Goal: Task Accomplishment & Management: Use online tool/utility

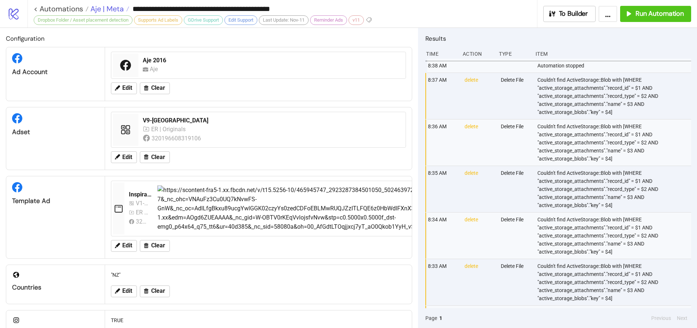
click at [108, 10] on span "Aje | Meta" at bounding box center [106, 9] width 35 height 10
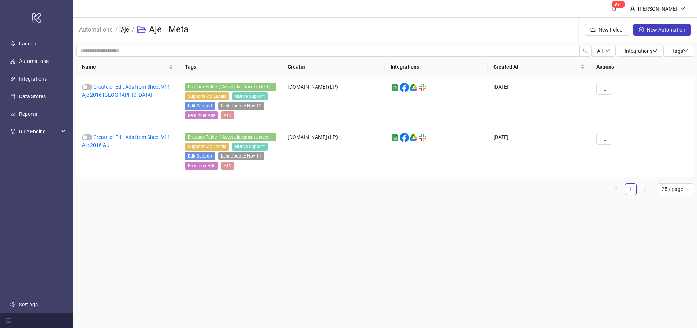
click at [123, 28] on link "Aje" at bounding box center [124, 29] width 11 height 8
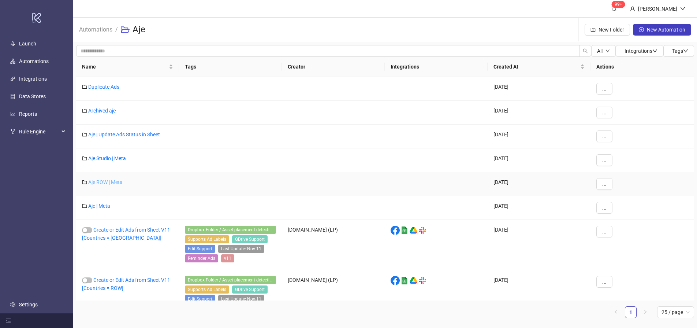
click at [101, 180] on link "Aje ROW | Meta" at bounding box center [105, 182] width 34 height 6
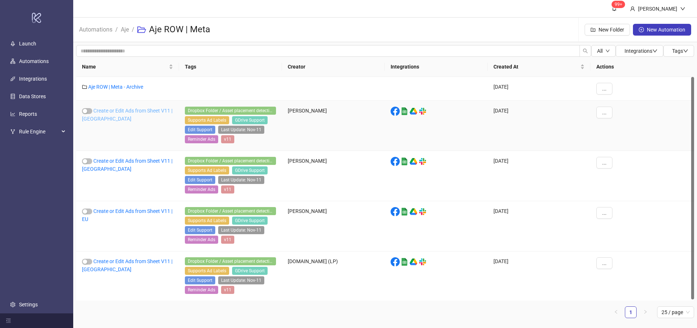
click at [115, 112] on link "Create or Edit Ads from Sheet V11 | [GEOGRAPHIC_DATA]" at bounding box center [127, 115] width 90 height 14
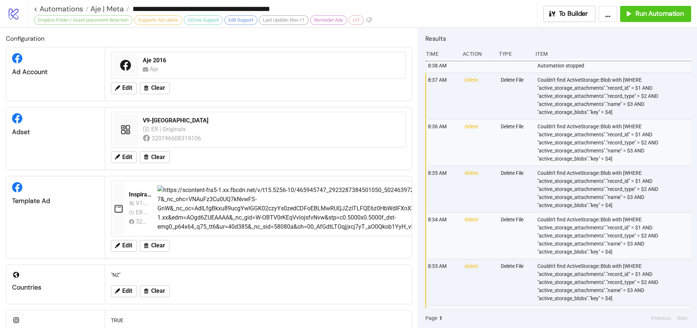
type input "**********"
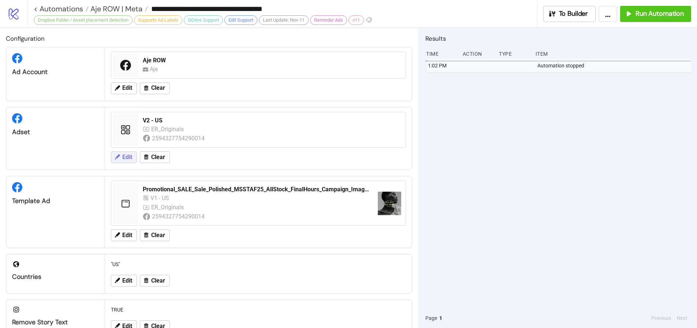
click at [121, 154] on button "Edit" at bounding box center [124, 157] width 26 height 12
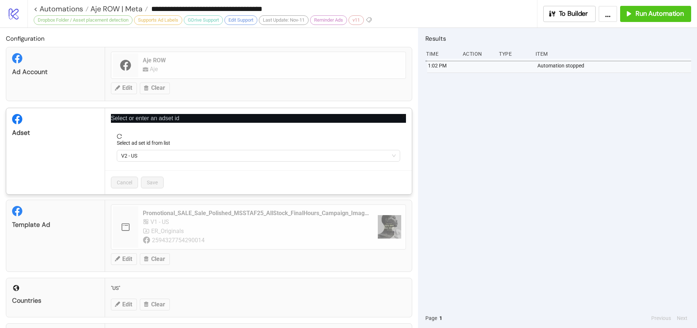
click at [401, 116] on icon "close" at bounding box center [403, 116] width 5 height 5
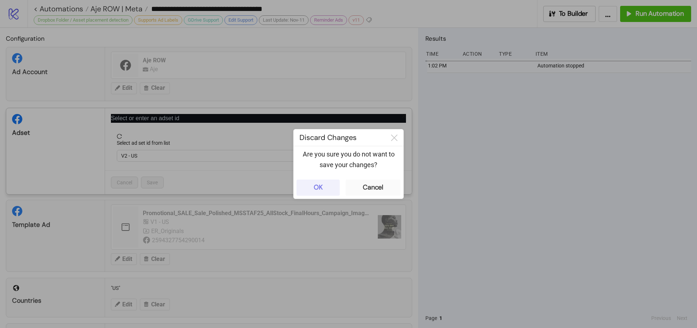
click at [322, 185] on div "OK" at bounding box center [318, 187] width 9 height 8
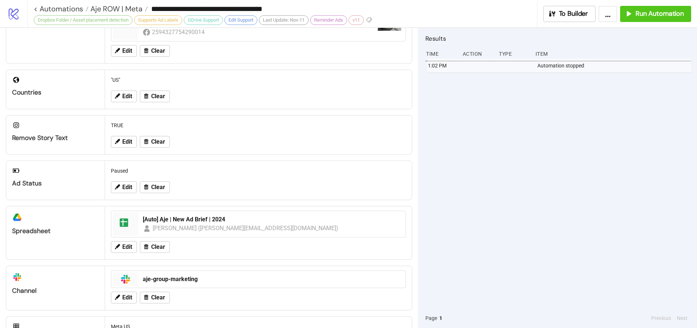
scroll to position [224, 0]
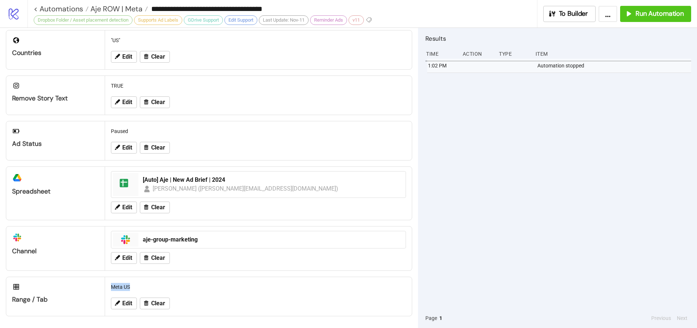
drag, startPoint x: 110, startPoint y: 287, endPoint x: 146, endPoint y: 287, distance: 35.5
click at [146, 287] on div "Meta US" at bounding box center [258, 287] width 301 height 14
click at [612, 12] on span "Run Automation" at bounding box center [660, 14] width 48 height 8
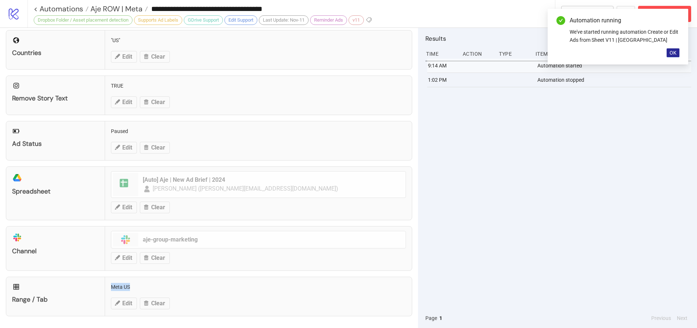
click at [612, 54] on span "OK" at bounding box center [673, 53] width 7 height 6
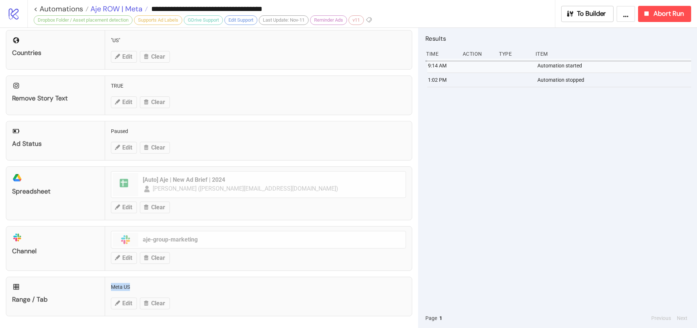
click at [119, 10] on span "Aje ROW | Meta" at bounding box center [116, 9] width 54 height 10
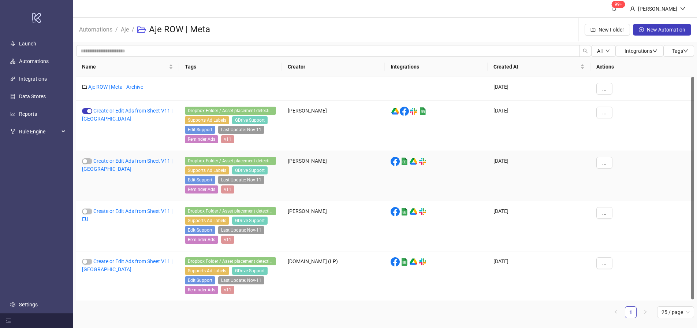
scroll to position [1, 0]
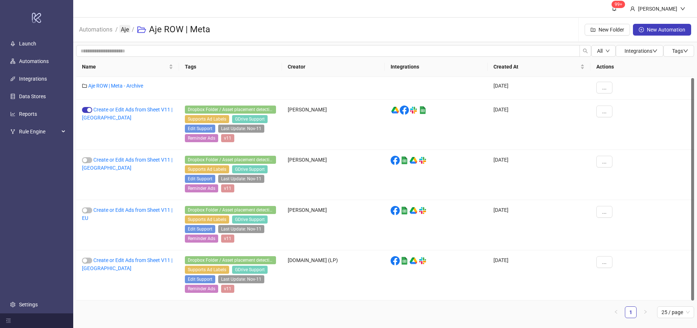
click at [126, 29] on link "Aje" at bounding box center [124, 29] width 11 height 8
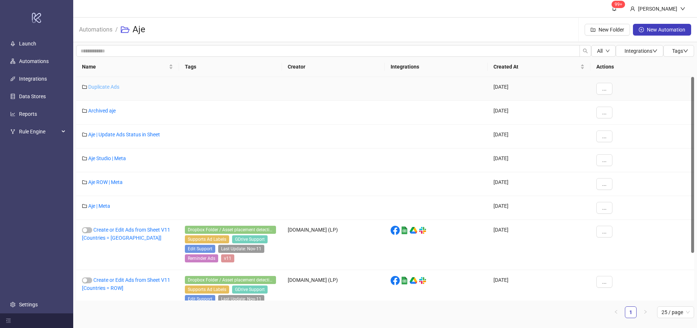
click at [109, 87] on link "Duplicate Ads" at bounding box center [103, 87] width 31 height 6
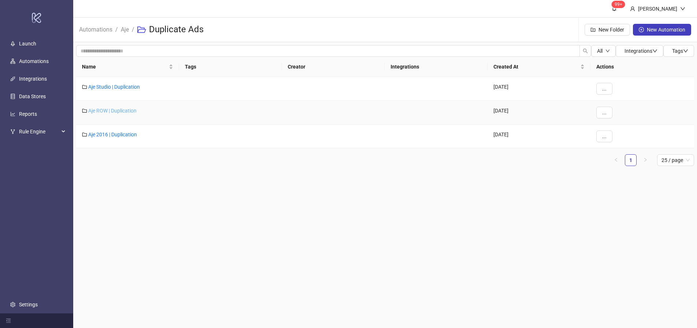
click at [111, 111] on link "Aje ROW | Duplication" at bounding box center [112, 111] width 48 height 6
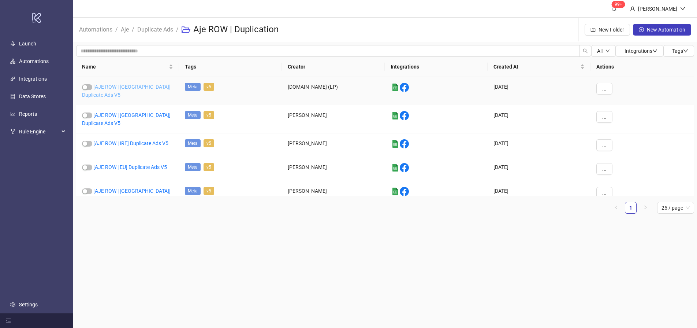
click at [147, 87] on link "[AJE ROW | [GEOGRAPHIC_DATA]] Duplicate Ads V5" at bounding box center [126, 91] width 89 height 14
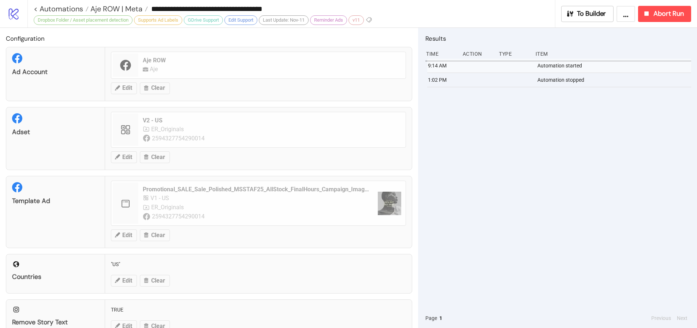
type input "**********"
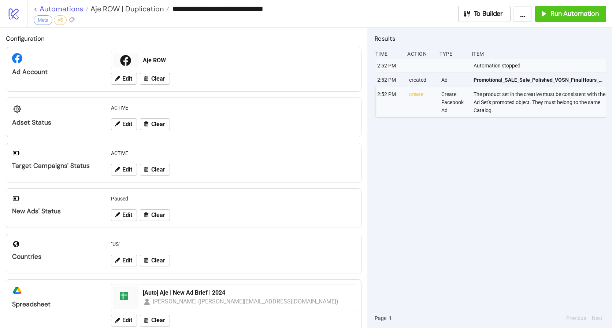
click at [57, 9] on link "< Automations" at bounding box center [61, 8] width 55 height 7
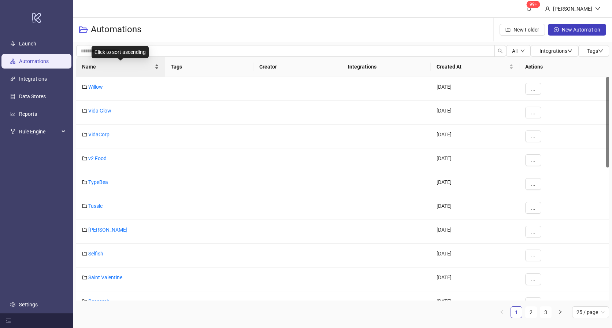
click at [116, 66] on span "Name" at bounding box center [117, 67] width 71 height 8
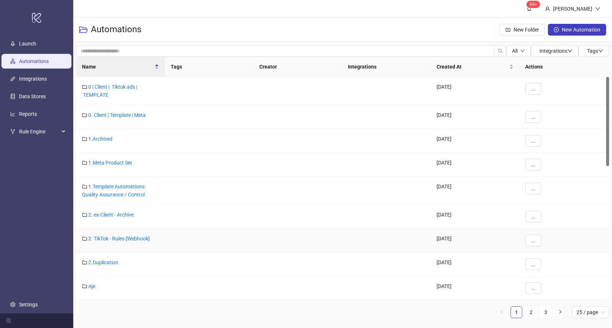
scroll to position [68, 0]
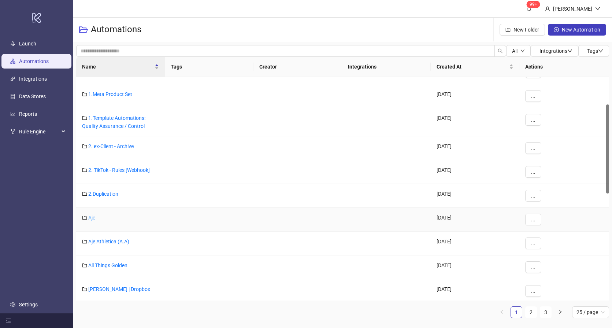
click at [91, 219] on link "Aje" at bounding box center [91, 218] width 7 height 6
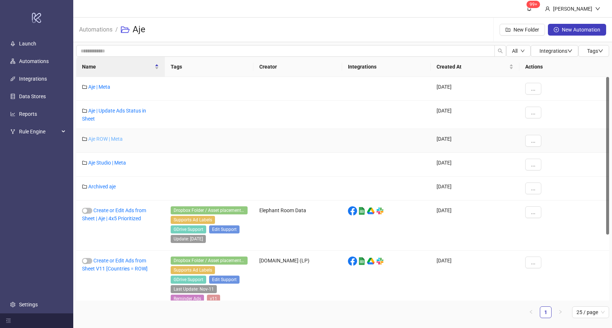
click at [105, 137] on link "Aje ROW | Meta" at bounding box center [105, 139] width 34 height 6
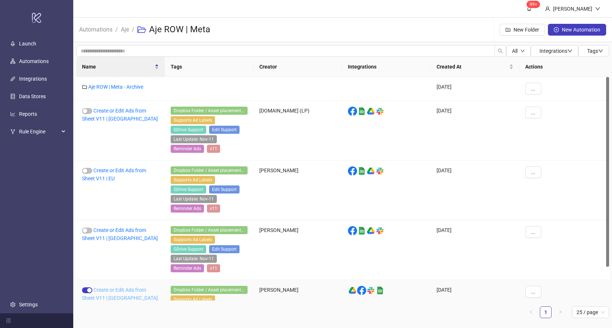
click at [106, 290] on link "Create or Edit Ads from Sheet V11 | [GEOGRAPHIC_DATA]" at bounding box center [120, 294] width 76 height 14
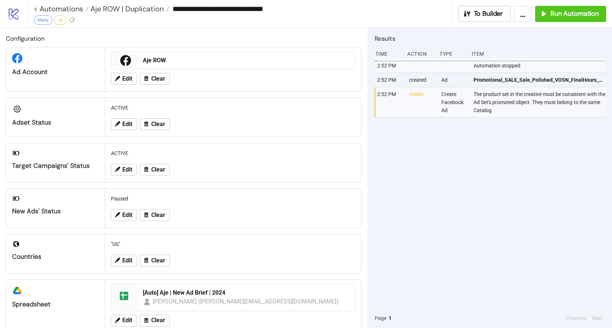
type input "**********"
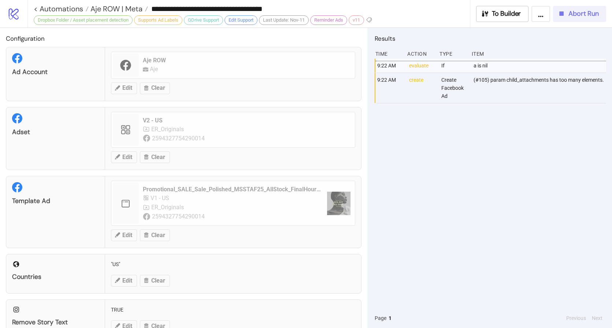
click at [573, 12] on span "Abort Run" at bounding box center [584, 14] width 30 height 8
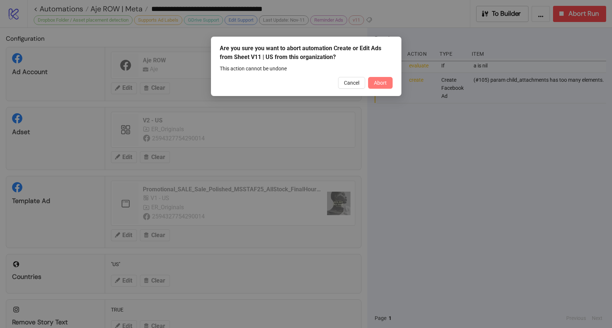
click at [379, 77] on button "Abort" at bounding box center [380, 83] width 25 height 12
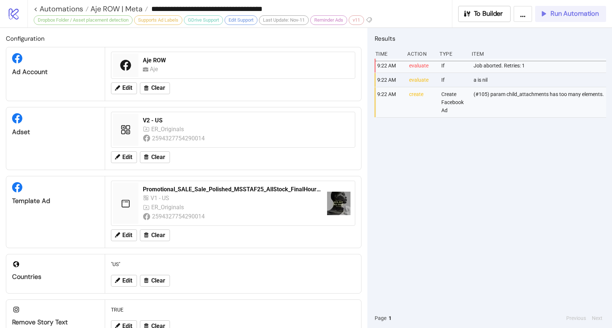
click at [555, 16] on span "Run Automation" at bounding box center [575, 14] width 48 height 8
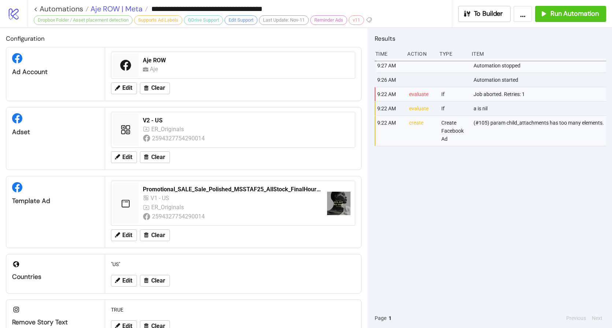
click at [124, 8] on span "Aje ROW | Meta" at bounding box center [116, 9] width 54 height 10
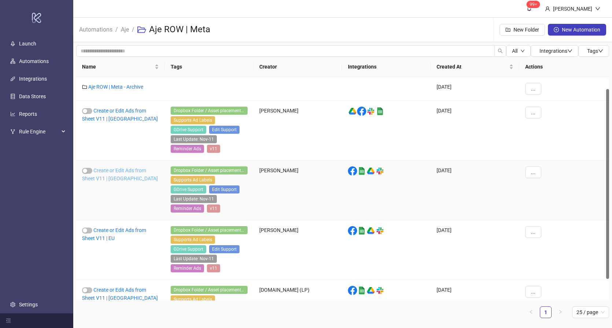
scroll to position [14, 0]
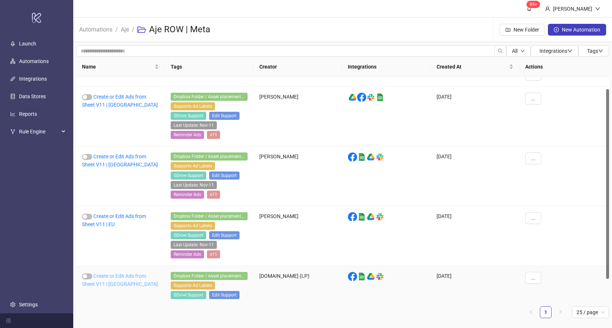
click at [116, 273] on link "Create or Edit Ads from Sheet V11 | [GEOGRAPHIC_DATA]" at bounding box center [120, 280] width 76 height 14
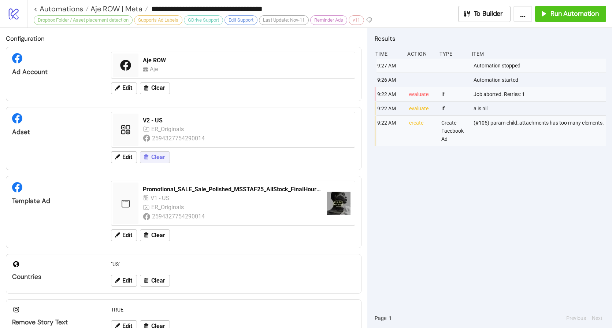
type input "**********"
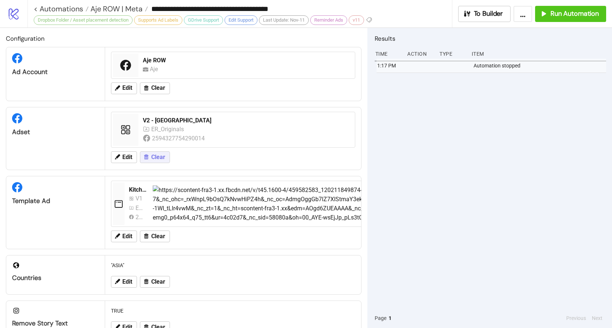
click at [163, 158] on span "Clear" at bounding box center [158, 157] width 14 height 7
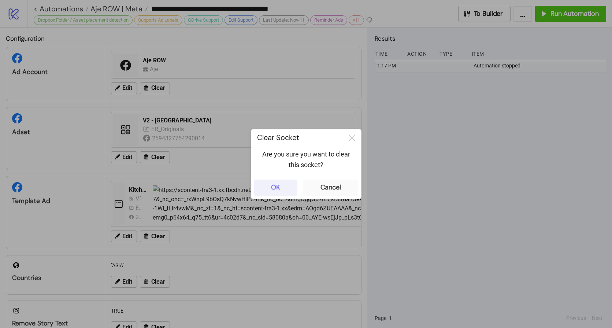
click at [274, 187] on div "OK" at bounding box center [275, 187] width 9 height 8
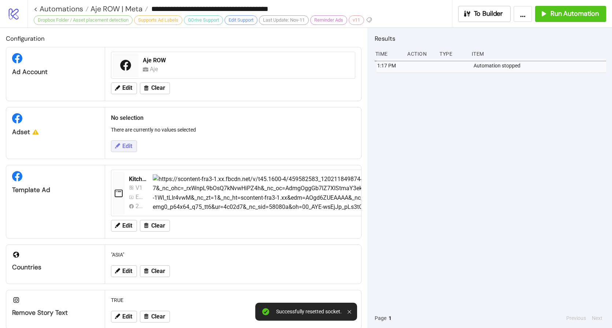
click at [131, 148] on span "Edit" at bounding box center [127, 146] width 10 height 7
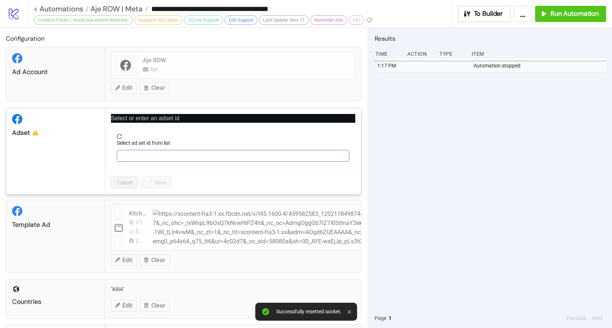
click at [166, 159] on input "Select ad set id from list" at bounding box center [229, 155] width 217 height 11
paste input "**********"
type input "**********"
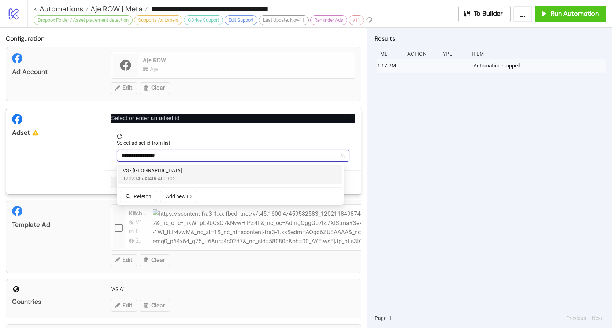
click at [148, 175] on span "120234683406400305" at bounding box center [152, 178] width 59 height 8
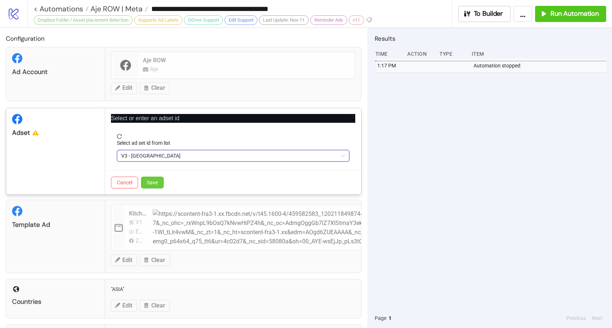
click at [149, 181] on span "Save" at bounding box center [152, 182] width 11 height 6
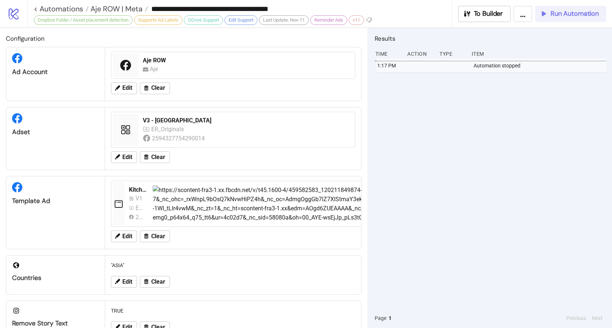
click at [567, 14] on span "Run Automation" at bounding box center [575, 14] width 48 height 8
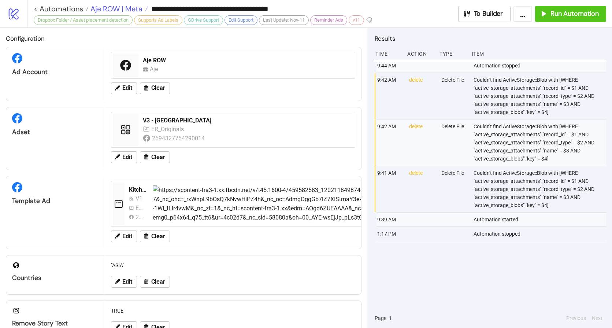
click at [124, 6] on span "Aje ROW | Meta" at bounding box center [116, 9] width 54 height 10
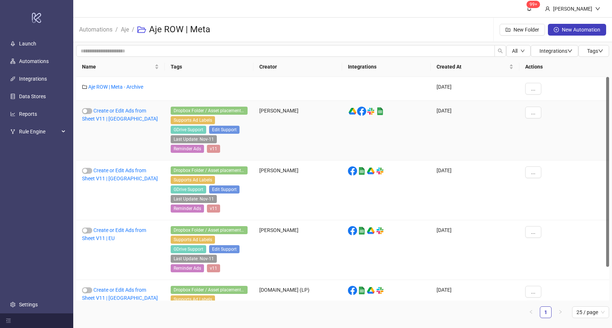
scroll to position [12, 0]
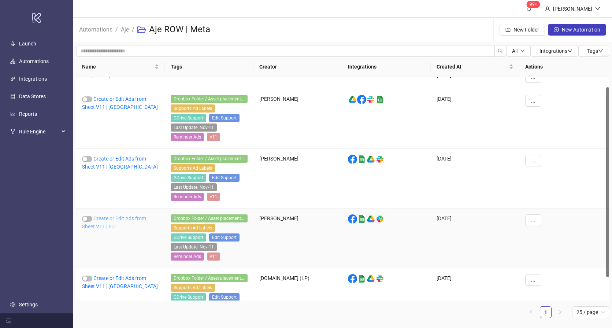
click at [113, 216] on link "Create or Edit Ads from Sheet V11 | EU" at bounding box center [114, 222] width 64 height 14
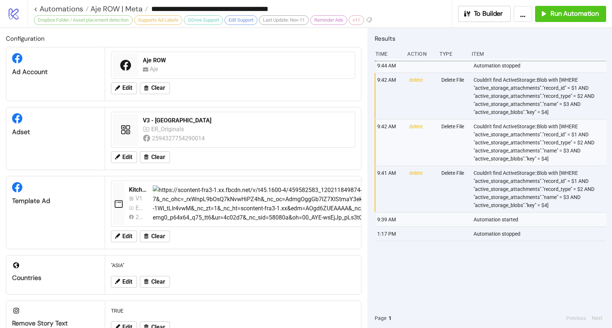
type input "**********"
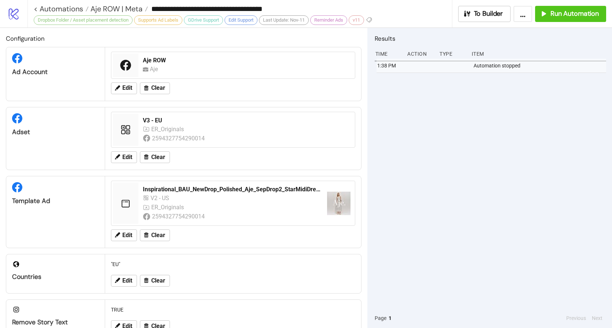
click at [441, 109] on div "1:38 PM Automation stopped" at bounding box center [491, 183] width 232 height 249
click at [563, 14] on span "Run Automation" at bounding box center [575, 14] width 48 height 8
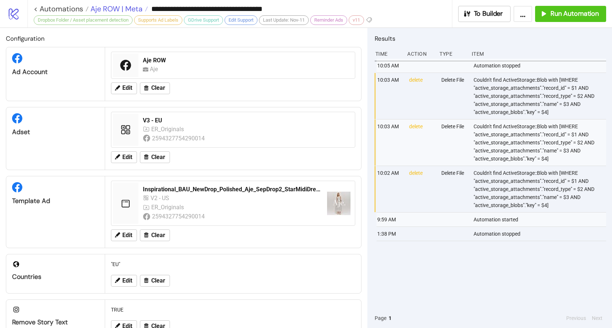
click at [129, 12] on span "Aje ROW | Meta" at bounding box center [116, 9] width 54 height 10
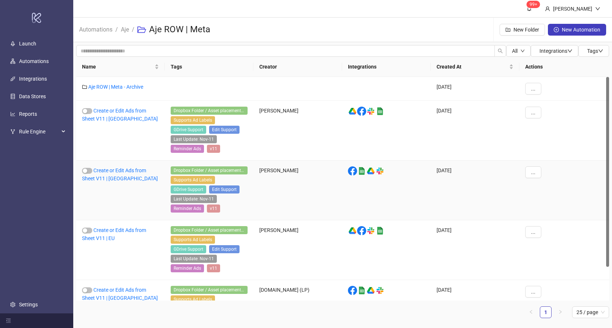
click at [116, 176] on div "Create or Edit Ads from Sheet V11 | [GEOGRAPHIC_DATA]" at bounding box center [120, 190] width 89 height 60
click at [115, 177] on link "Create or Edit Ads from Sheet V11 | [GEOGRAPHIC_DATA]" at bounding box center [120, 174] width 76 height 14
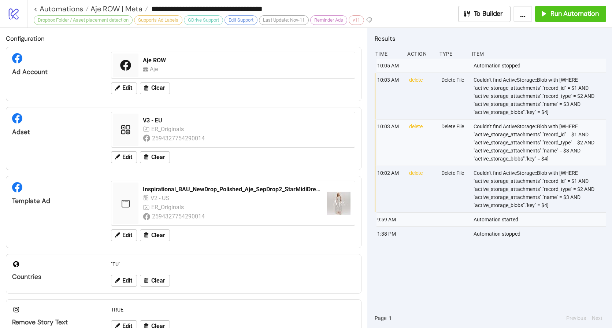
type input "**********"
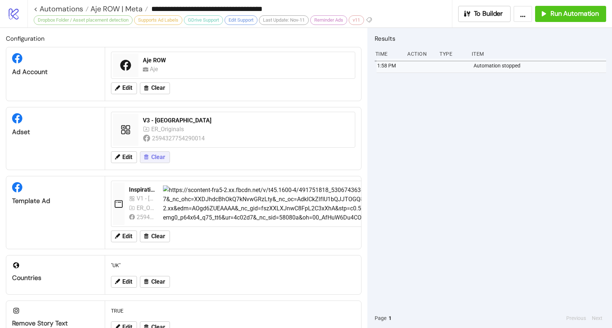
click at [149, 160] on button "Clear" at bounding box center [155, 157] width 30 height 12
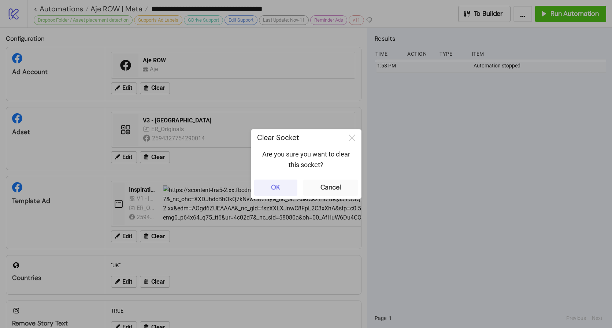
click at [259, 185] on button "OK" at bounding box center [275, 187] width 43 height 16
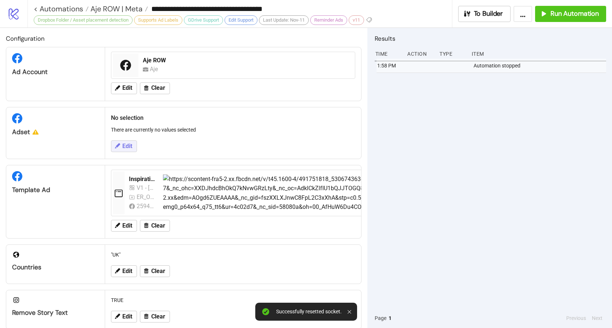
click at [132, 149] on span "Edit" at bounding box center [127, 146] width 10 height 7
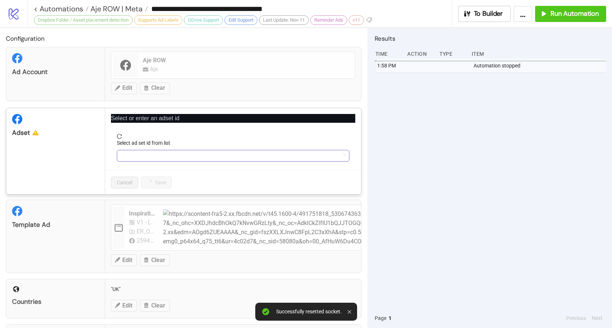
click at [174, 155] on input "Select ad set id from list" at bounding box center [229, 155] width 217 height 11
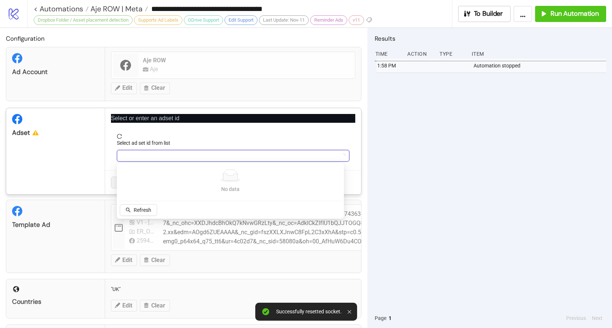
paste input "**********"
type input "**********"
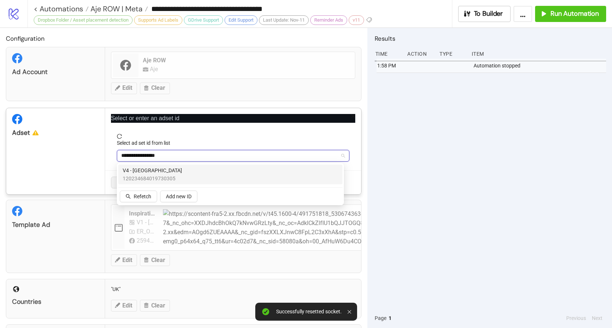
click at [155, 177] on span "120234684019730305" at bounding box center [152, 178] width 59 height 8
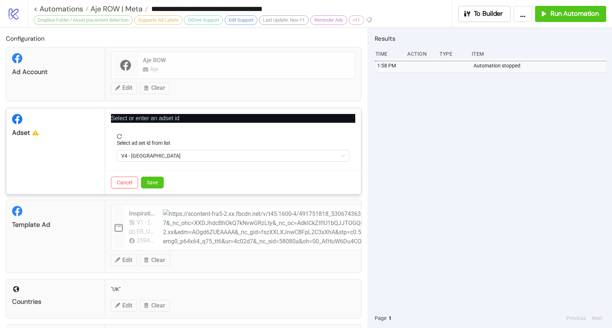
click at [165, 181] on div "Cancel Save" at bounding box center [233, 182] width 256 height 24
click at [154, 181] on span "Save" at bounding box center [152, 182] width 11 height 6
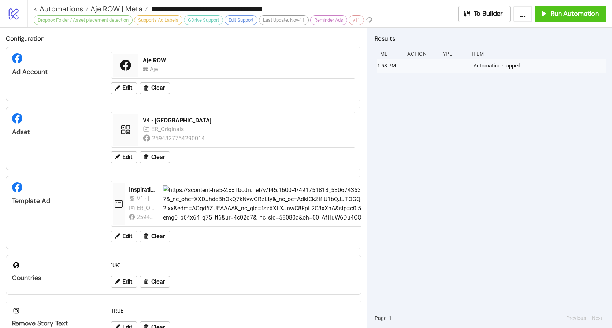
click at [391, 107] on div "1:58 PM Automation stopped" at bounding box center [491, 183] width 232 height 249
click at [561, 15] on span "Run Automation" at bounding box center [575, 14] width 48 height 8
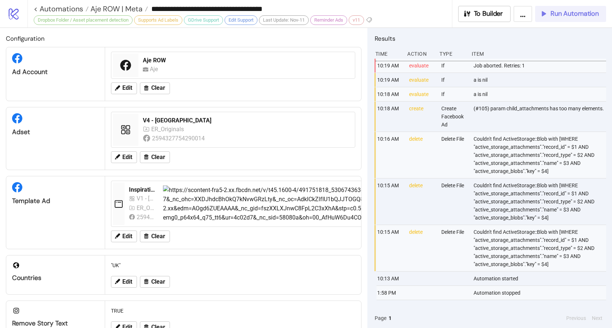
click at [570, 20] on button "Run Automation" at bounding box center [570, 14] width 71 height 16
